Goal: Information Seeking & Learning: Learn about a topic

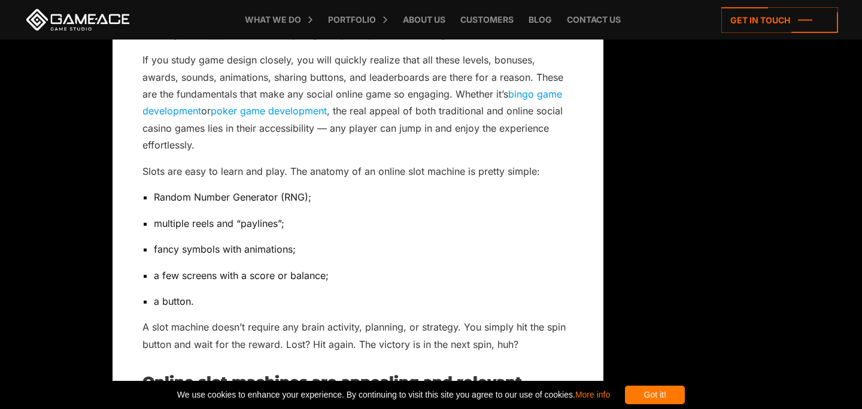
scroll to position [1059, 0]
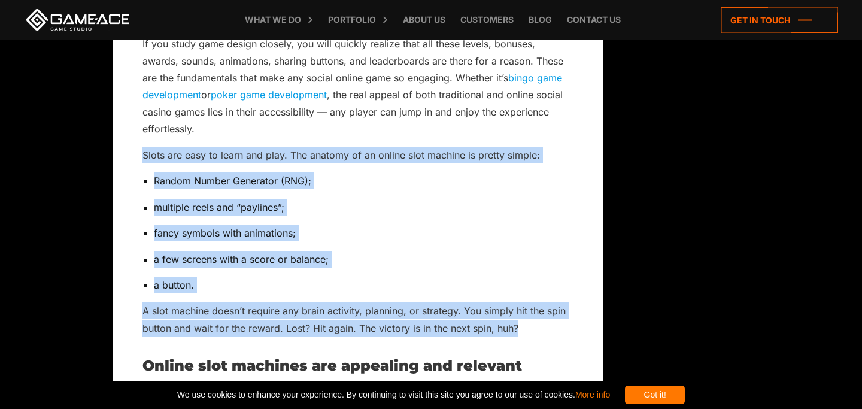
drag, startPoint x: 527, startPoint y: 334, endPoint x: 298, endPoint y: 138, distance: 301.3
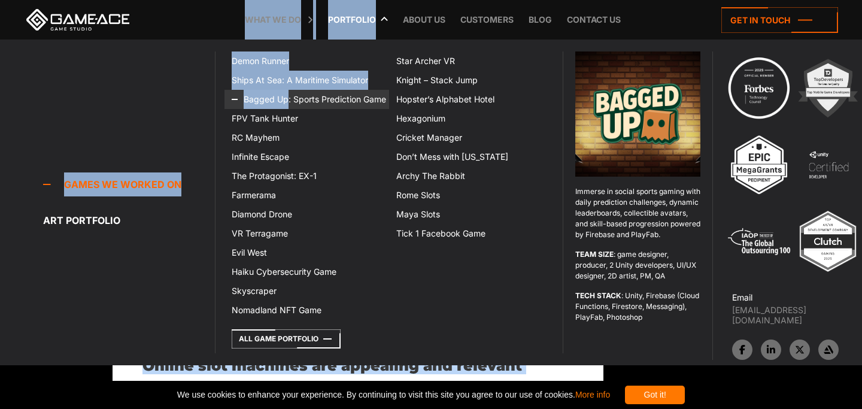
drag, startPoint x: 519, startPoint y: 326, endPoint x: 286, endPoint y: 99, distance: 325.3
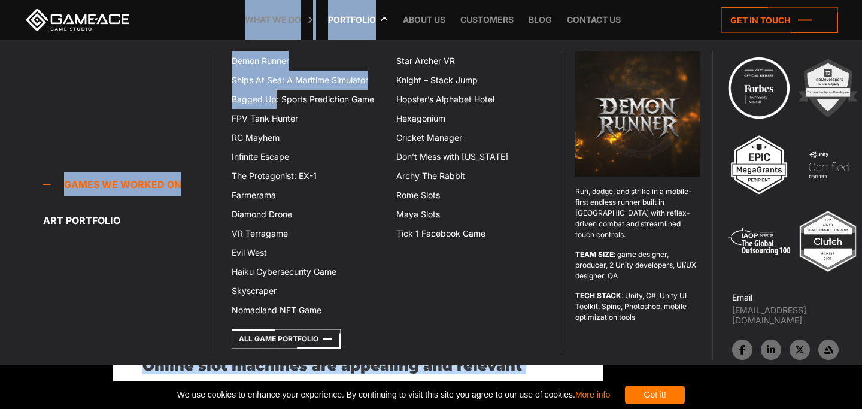
click at [165, 76] on div "Games we worked on Games we worked on Run, dodge, and strike in a mobile-first …" at bounding box center [107, 202] width 215 height 302
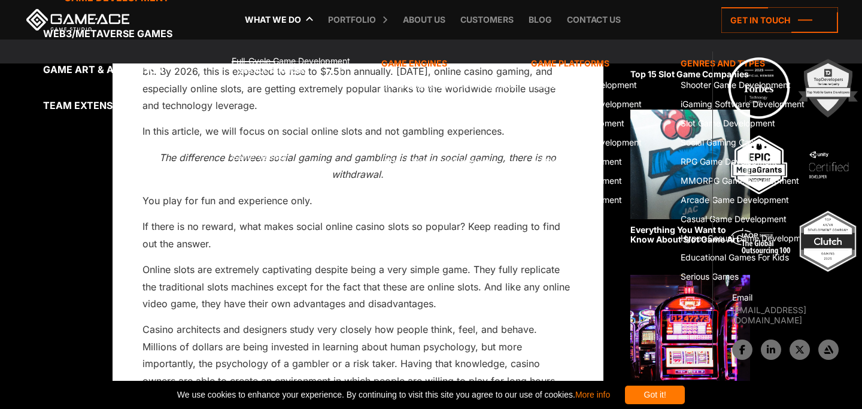
scroll to position [226, 0]
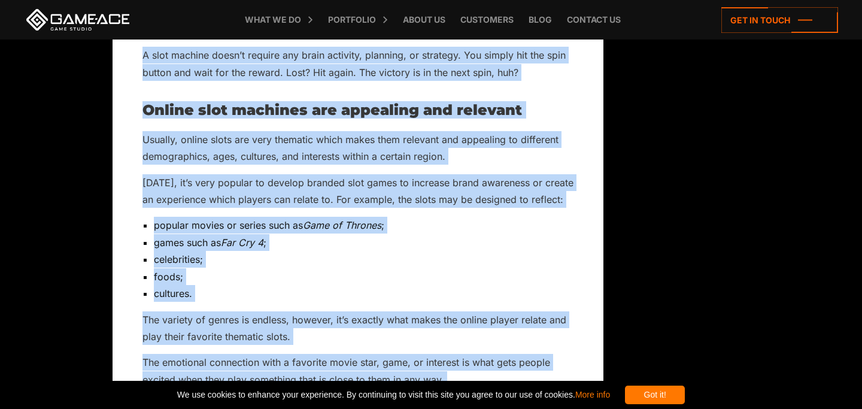
scroll to position [1371, 0]
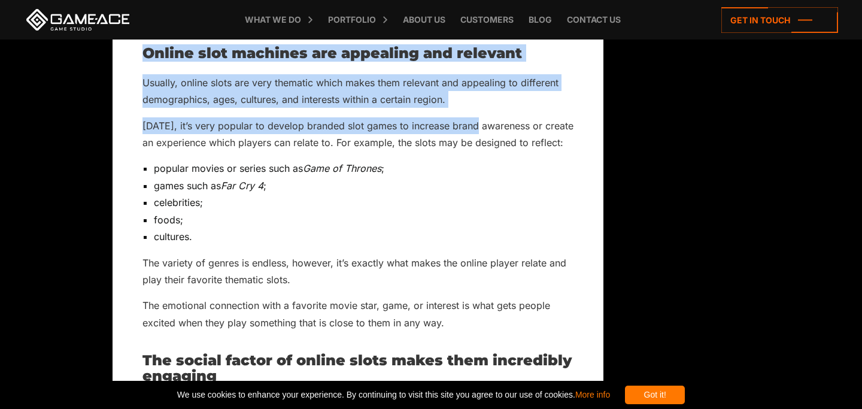
drag, startPoint x: 133, startPoint y: 98, endPoint x: 472, endPoint y: 120, distance: 339.4
click at [472, 120] on p "[DATE], it’s very popular to develop branded slot games to increase brand aware…" at bounding box center [357, 134] width 431 height 34
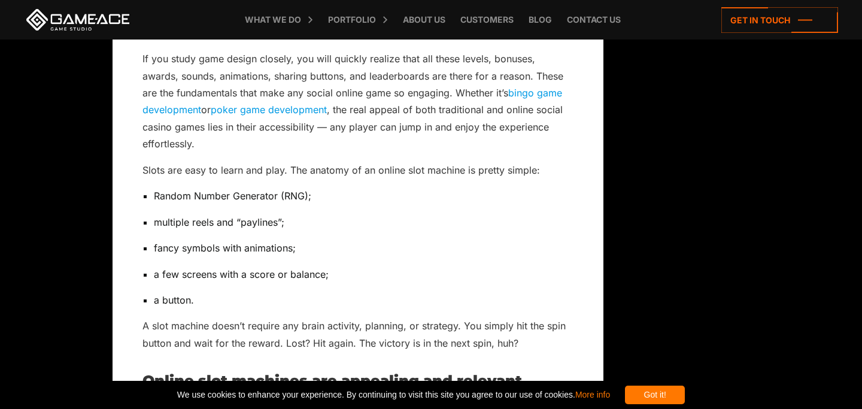
scroll to position [1045, 0]
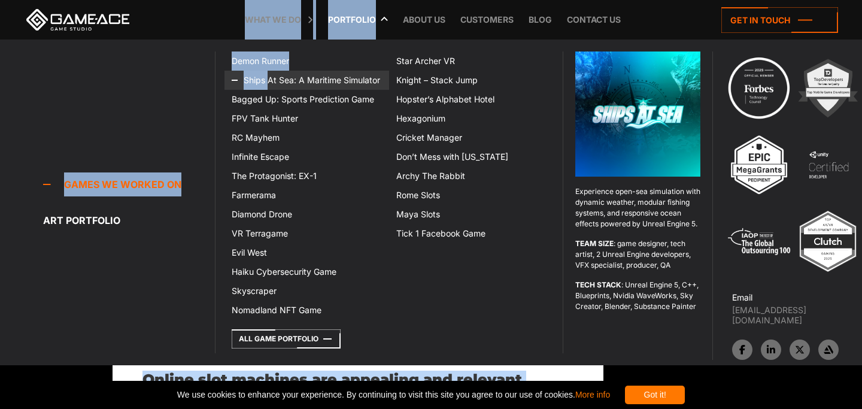
drag, startPoint x: 526, startPoint y: 343, endPoint x: 263, endPoint y: 75, distance: 375.3
click at [209, 62] on div "Games we worked on Games we worked on Run, dodge, and strike in a mobile-first …" at bounding box center [107, 202] width 215 height 302
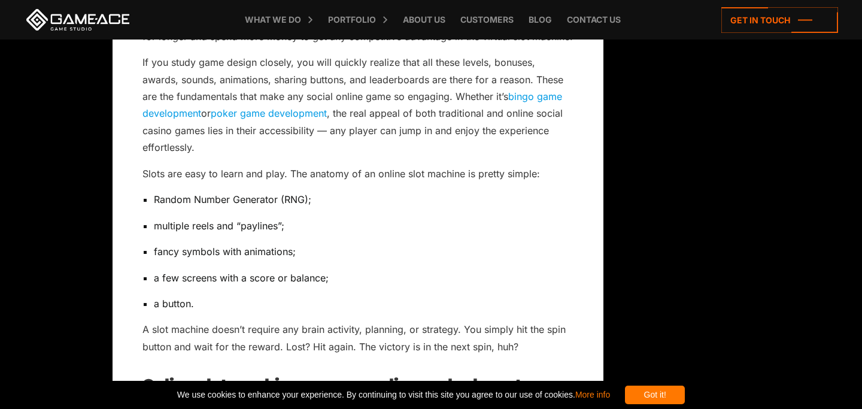
scroll to position [1043, 0]
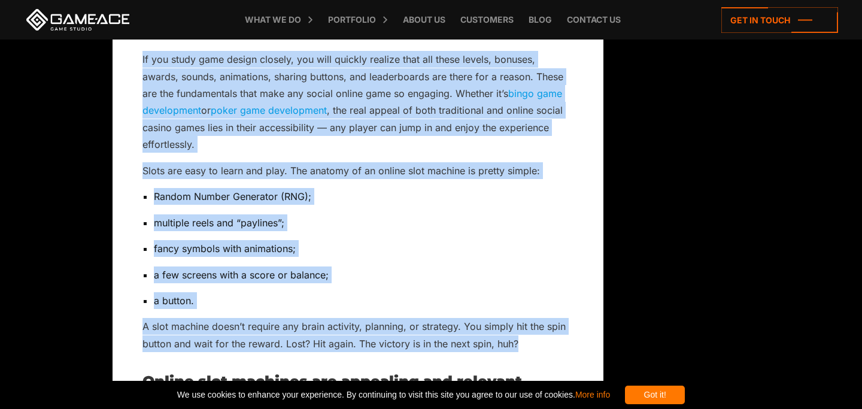
drag, startPoint x: 519, startPoint y: 343, endPoint x: 138, endPoint y: 66, distance: 470.3
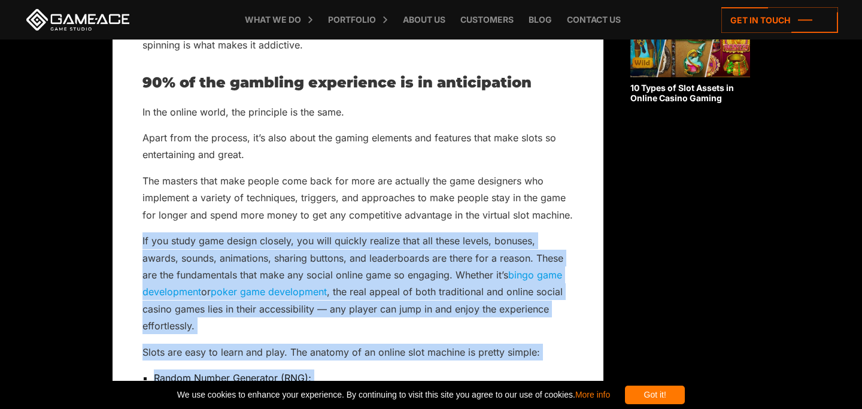
scroll to position [865, 0]
